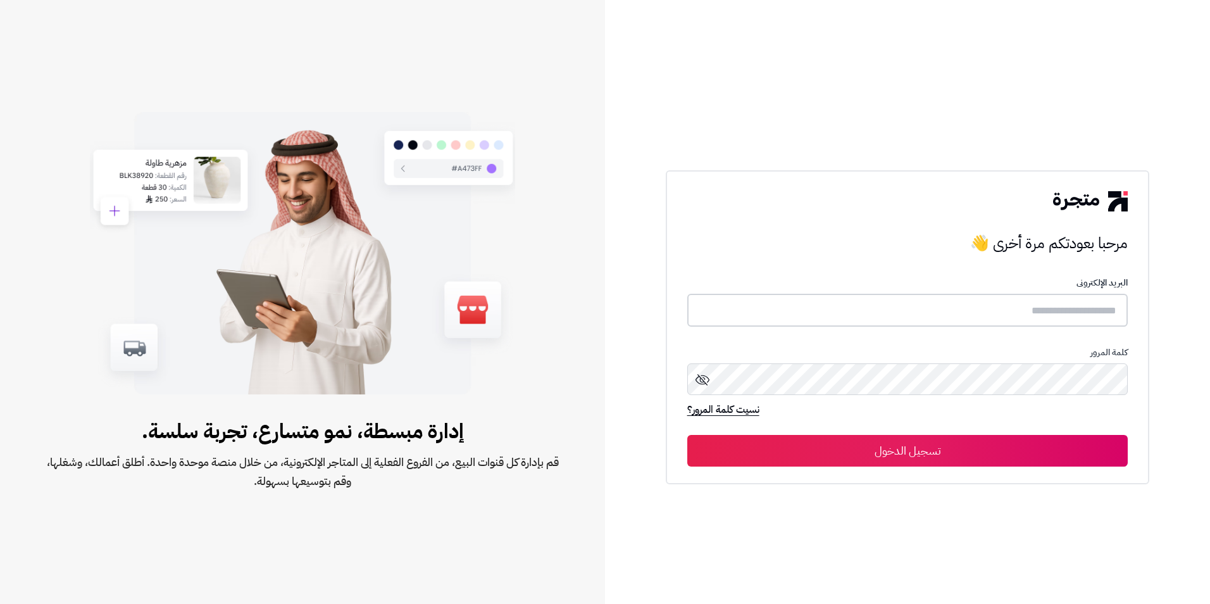
type input "**********"
click at [812, 456] on button "تسجيل الدخول" at bounding box center [907, 450] width 441 height 32
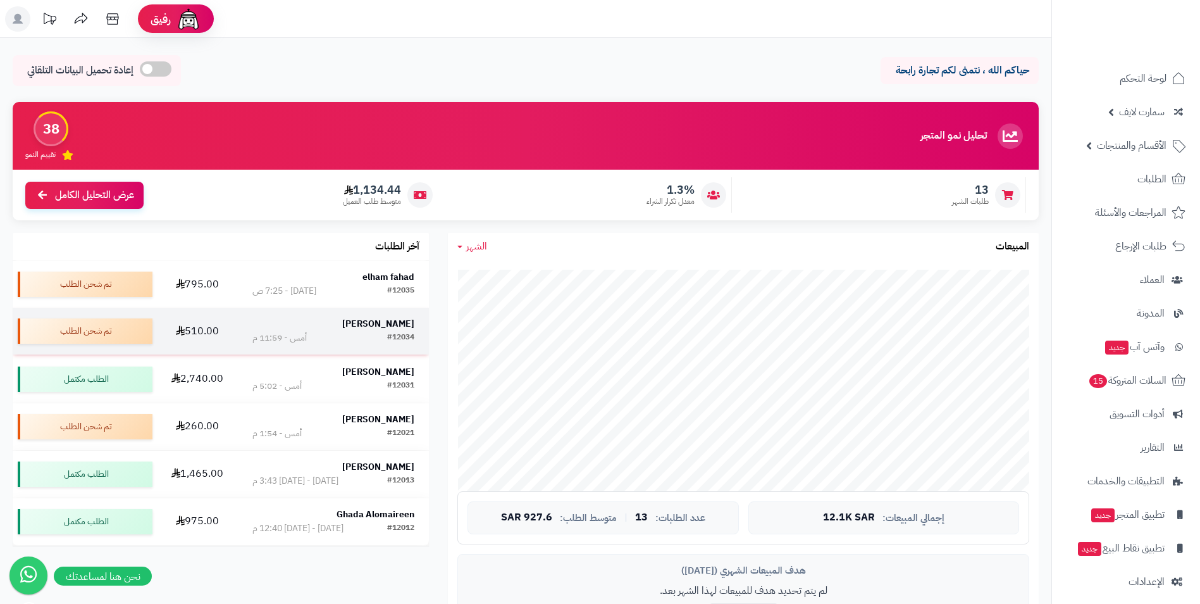
click at [391, 325] on strong "[PERSON_NAME]" at bounding box center [378, 323] width 72 height 13
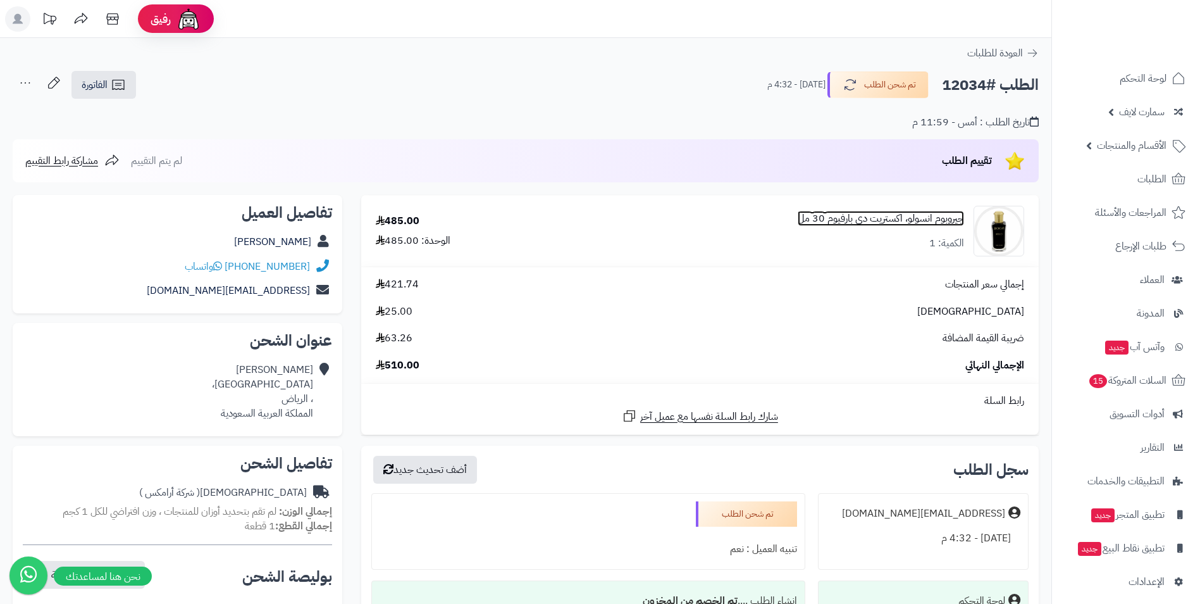
click at [916, 217] on link "جيروبوم انسولو، اكستريت دي بارفيوم 30 مل" at bounding box center [881, 218] width 166 height 15
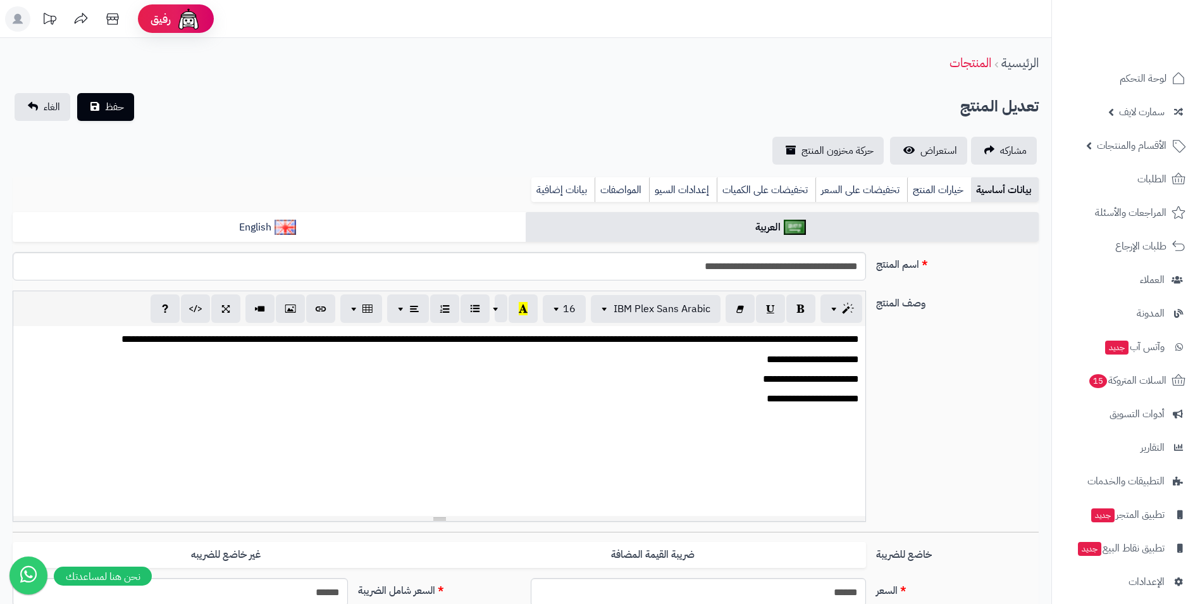
scroll to position [215, 0]
drag, startPoint x: 861, startPoint y: 266, endPoint x: 542, endPoint y: 266, distance: 319.6
click at [542, 266] on input "**********" at bounding box center [440, 266] width 854 height 28
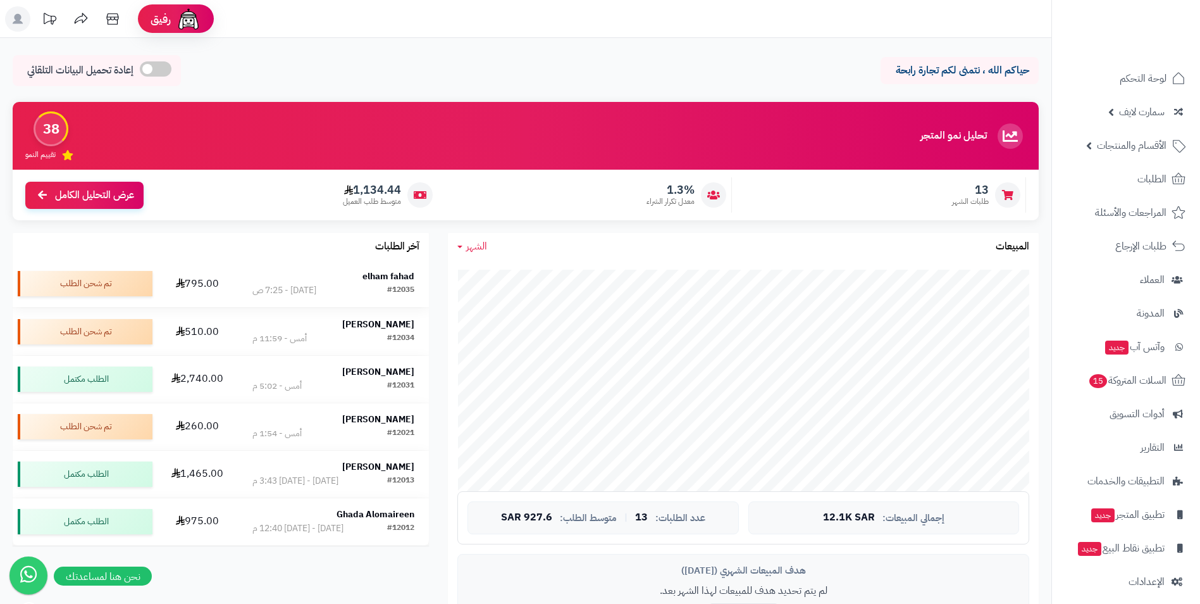
click at [393, 276] on strong "elham fahad" at bounding box center [389, 276] width 52 height 13
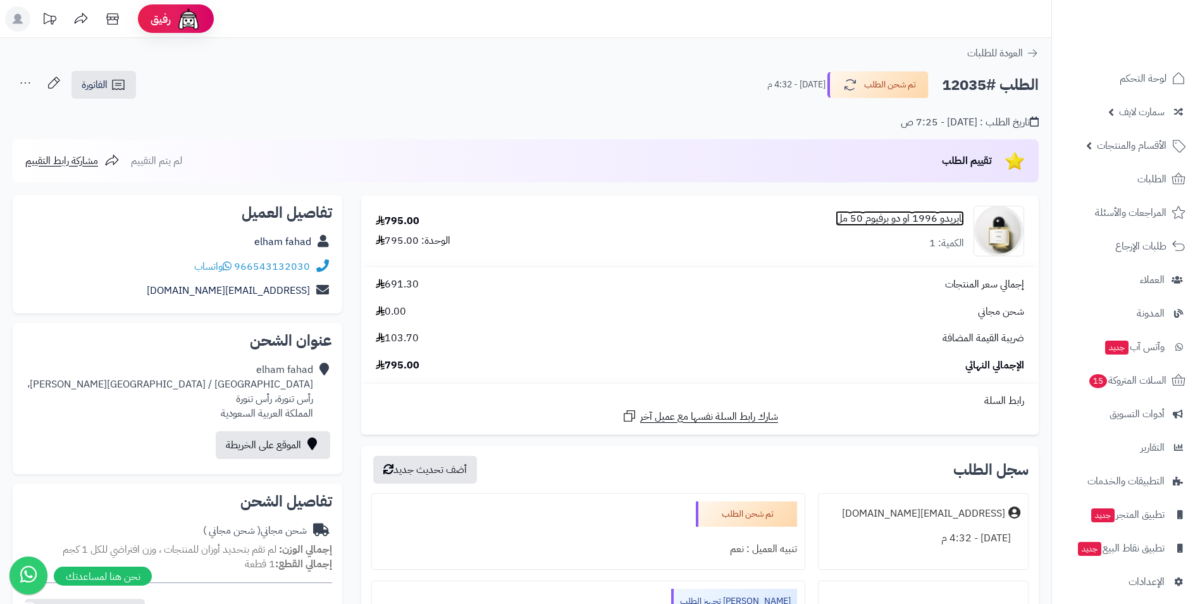
click at [920, 217] on link "بايريدو 1996 او دو برفيوم 50 مل" at bounding box center [900, 218] width 128 height 15
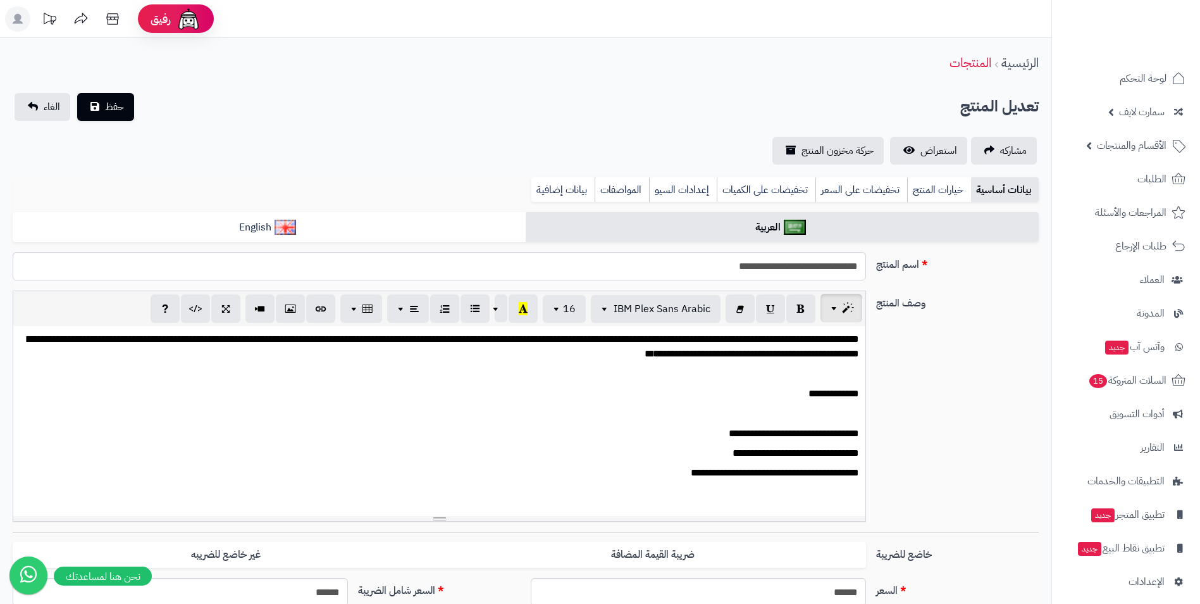
scroll to position [215, 0]
drag, startPoint x: 864, startPoint y: 264, endPoint x: 635, endPoint y: 234, distance: 231.7
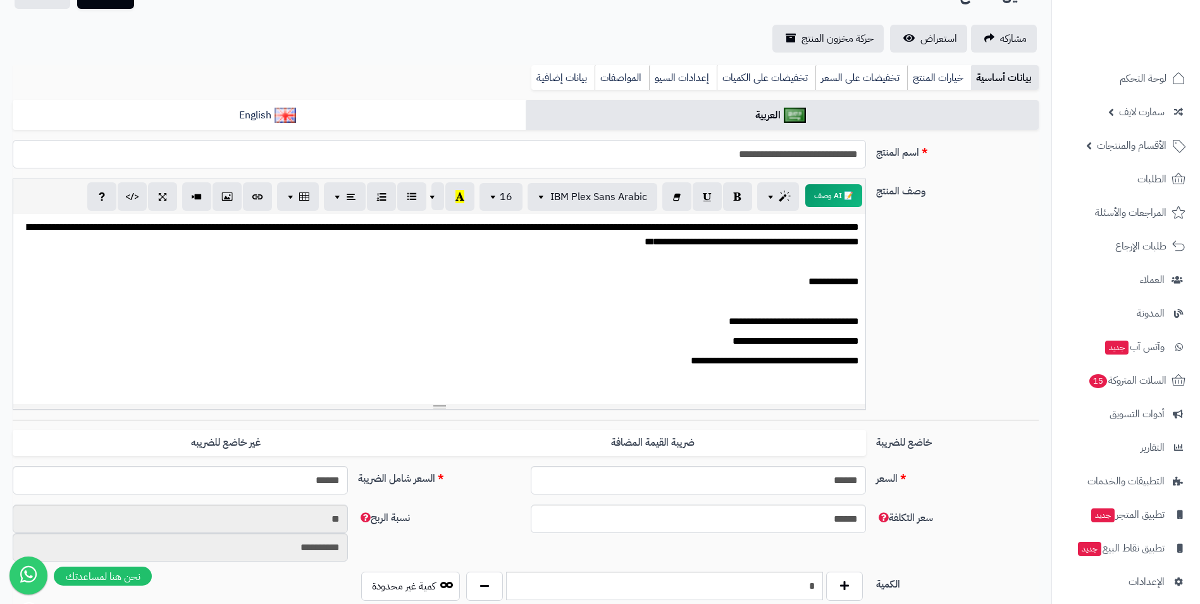
scroll to position [253, 0]
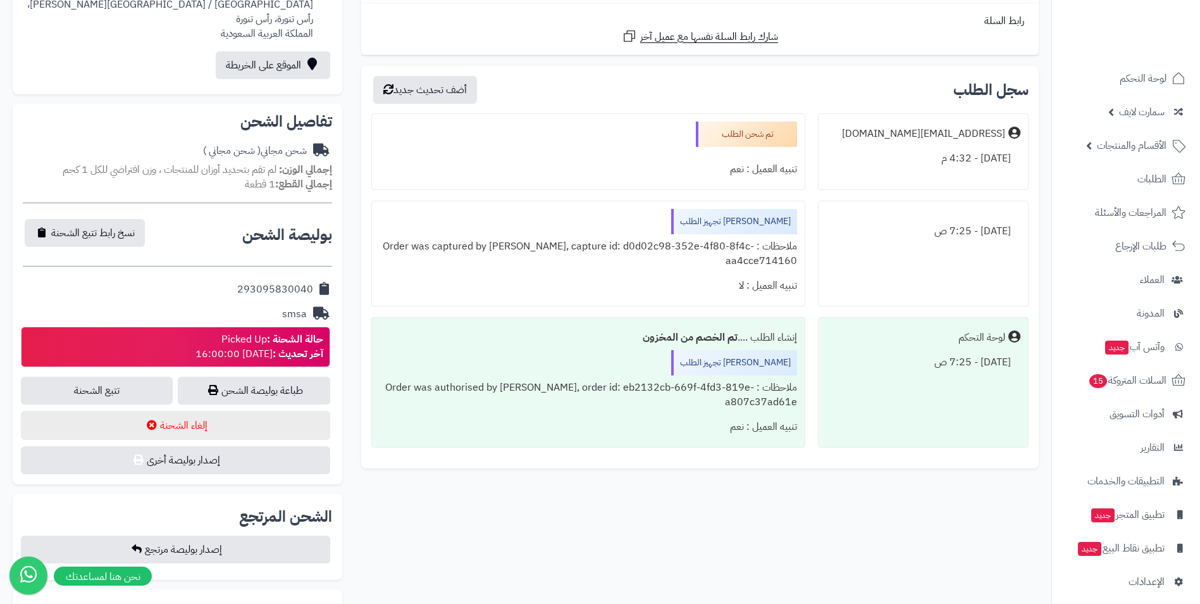
scroll to position [570, 0]
